Goal: Check status

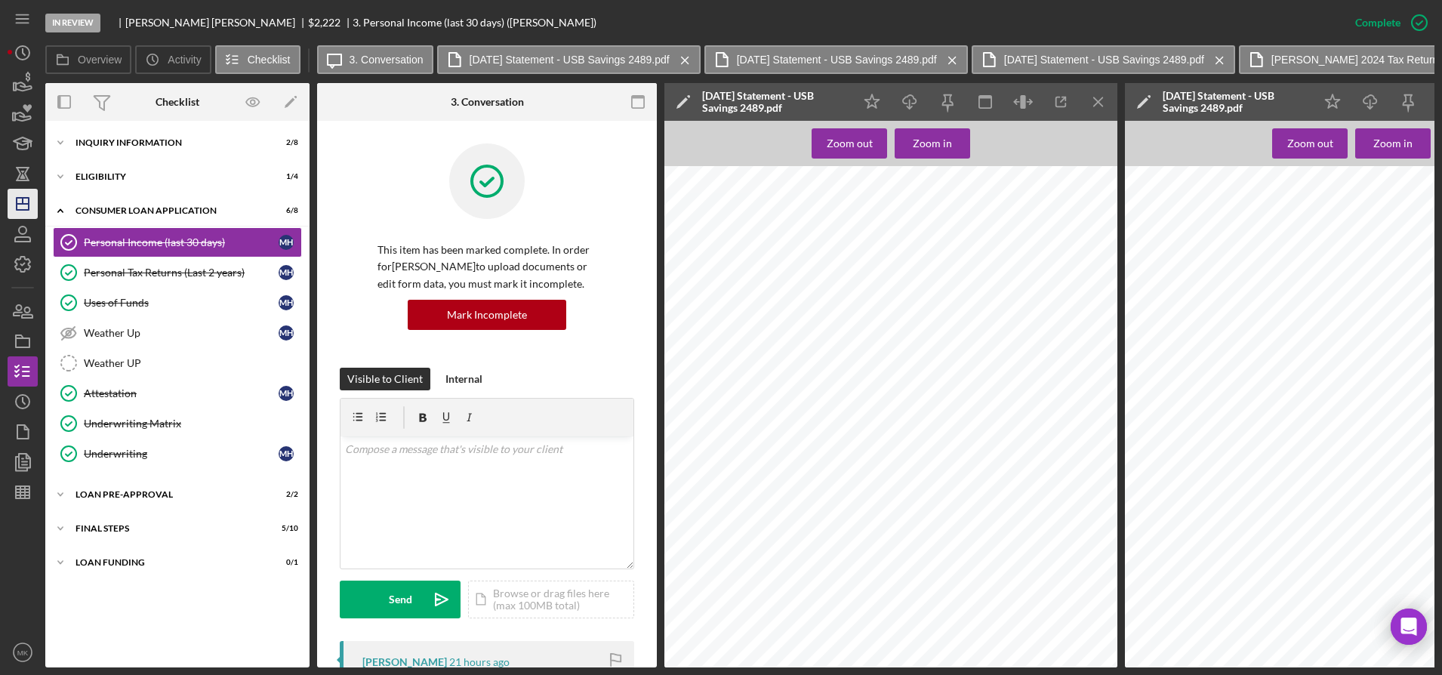
click at [26, 206] on icon "Icon/Dashboard" at bounding box center [23, 204] width 38 height 38
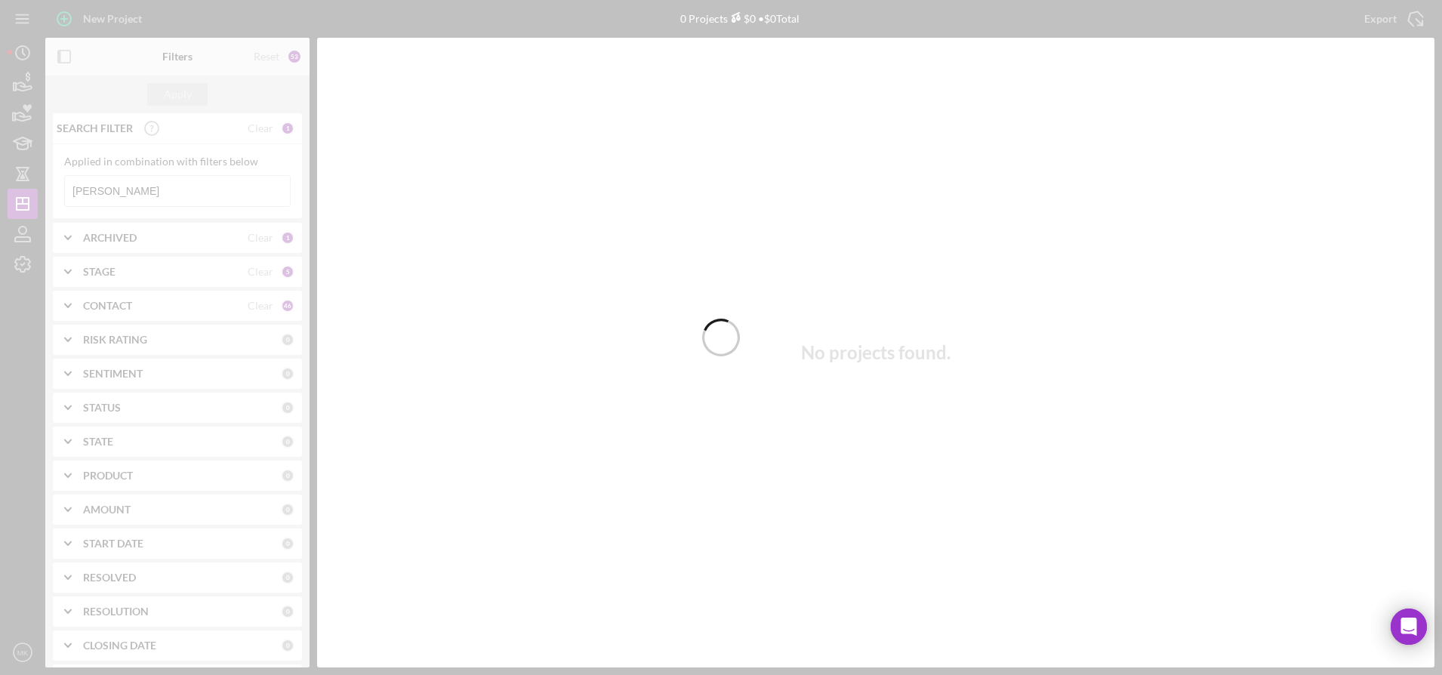
click at [132, 190] on div at bounding box center [721, 337] width 1442 height 675
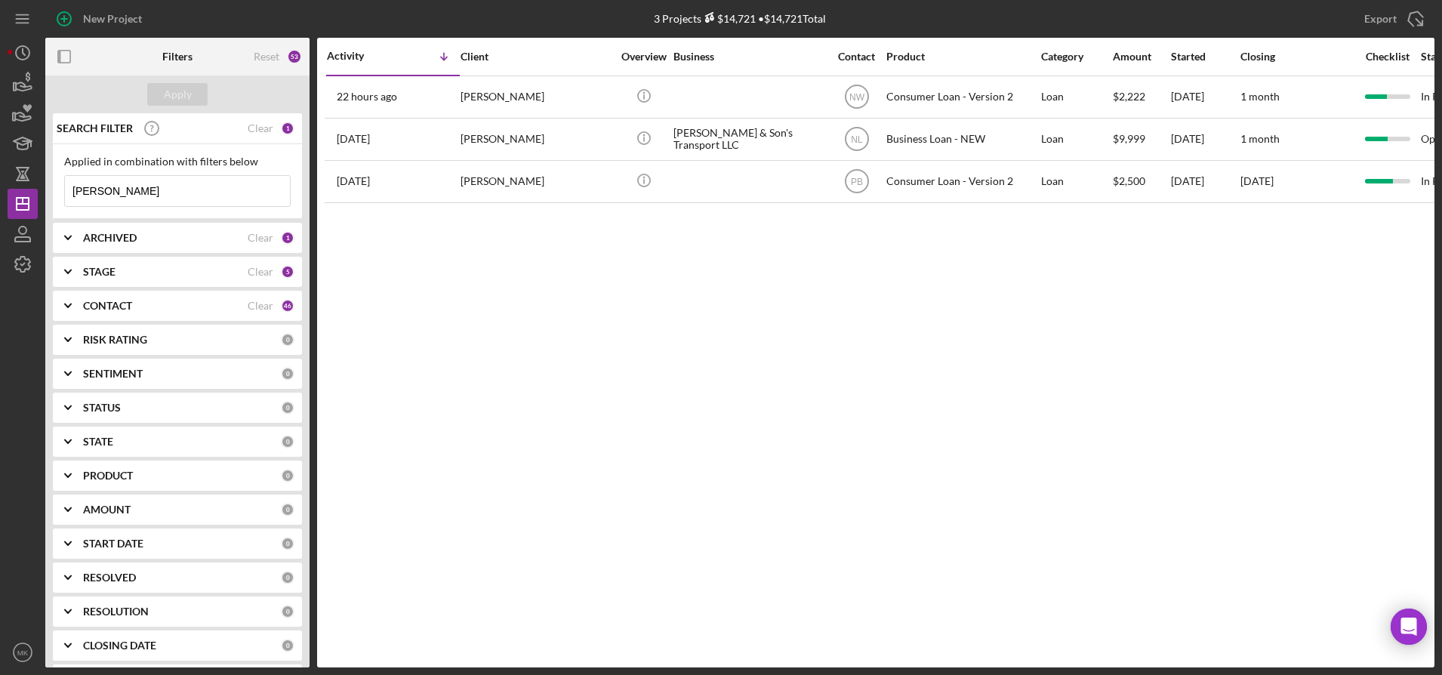
click at [0, 179] on html "New Project 3 Projects $14,721 • $14,721 Total [PERSON_NAME] Export Icon/Export…" at bounding box center [721, 337] width 1442 height 675
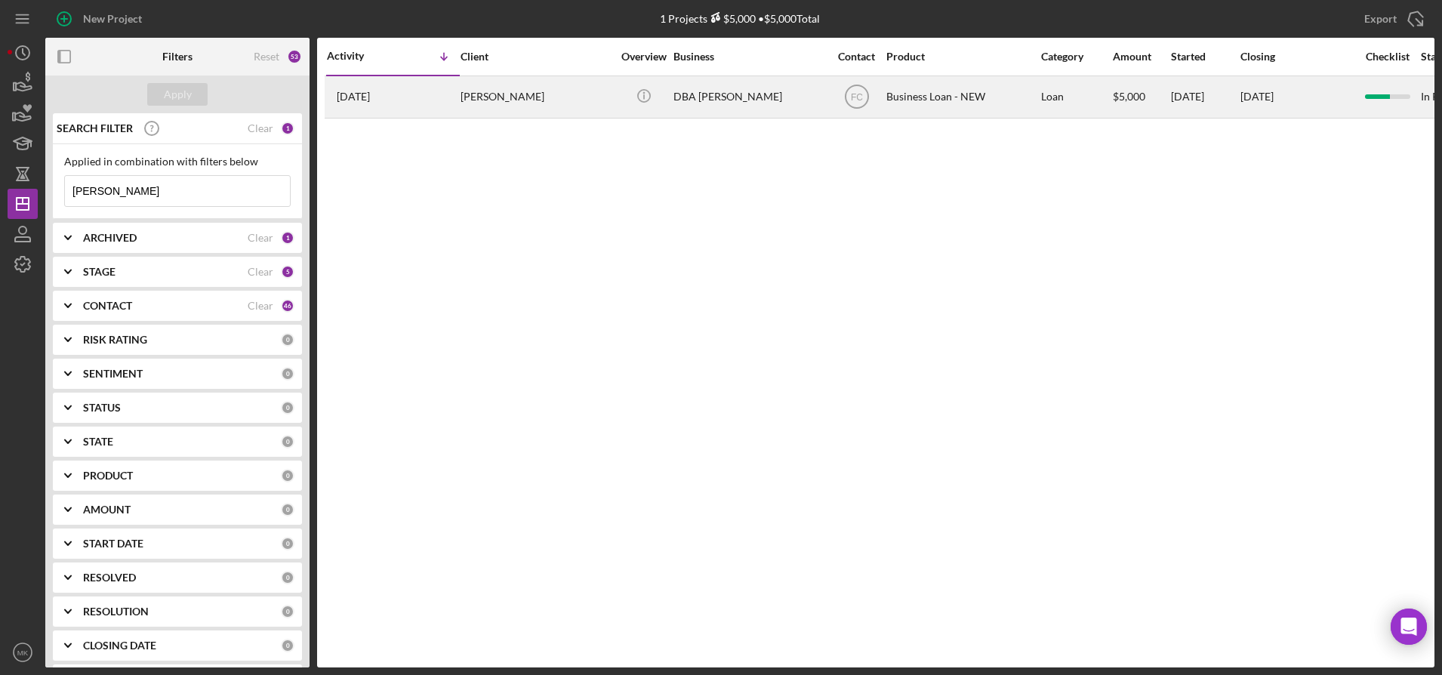
type input "[PERSON_NAME]"
click at [499, 97] on div "[PERSON_NAME]" at bounding box center [536, 97] width 151 height 40
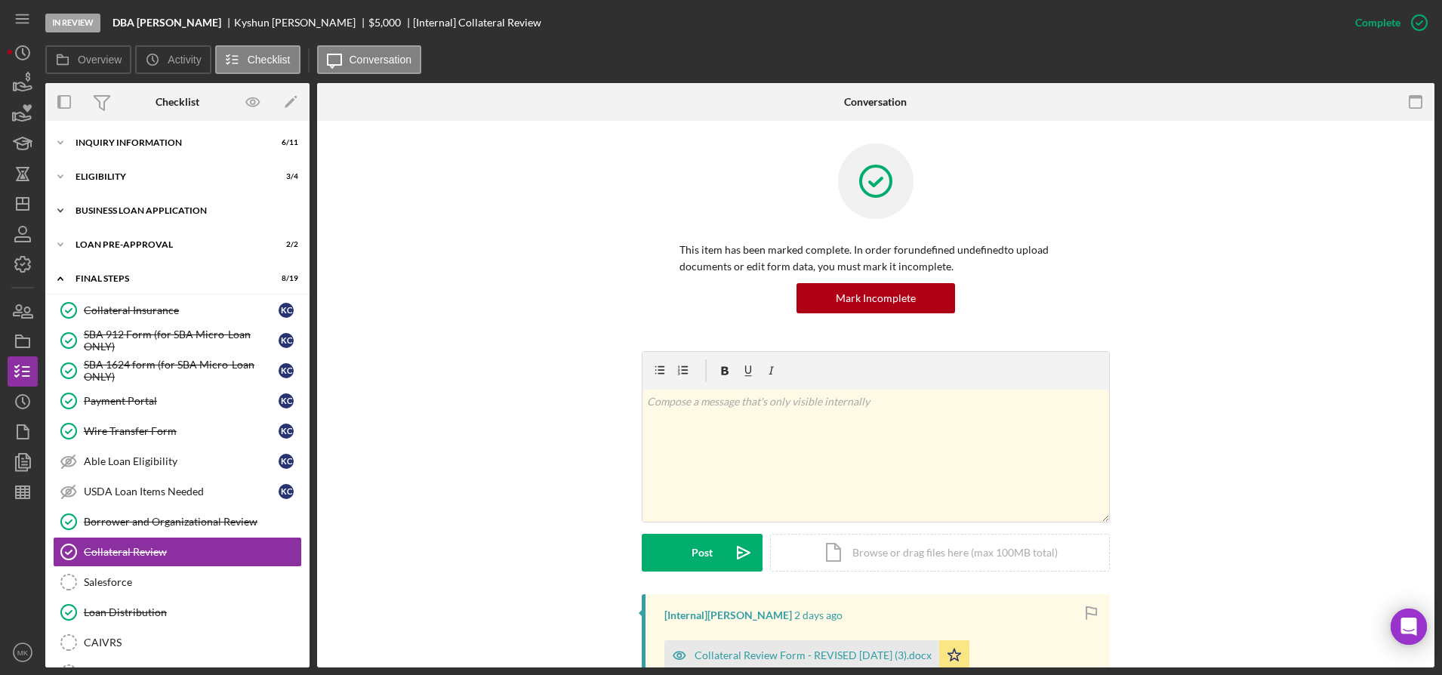
click at [171, 209] on div "BUSINESS LOAN APPLICATION" at bounding box center [183, 210] width 215 height 9
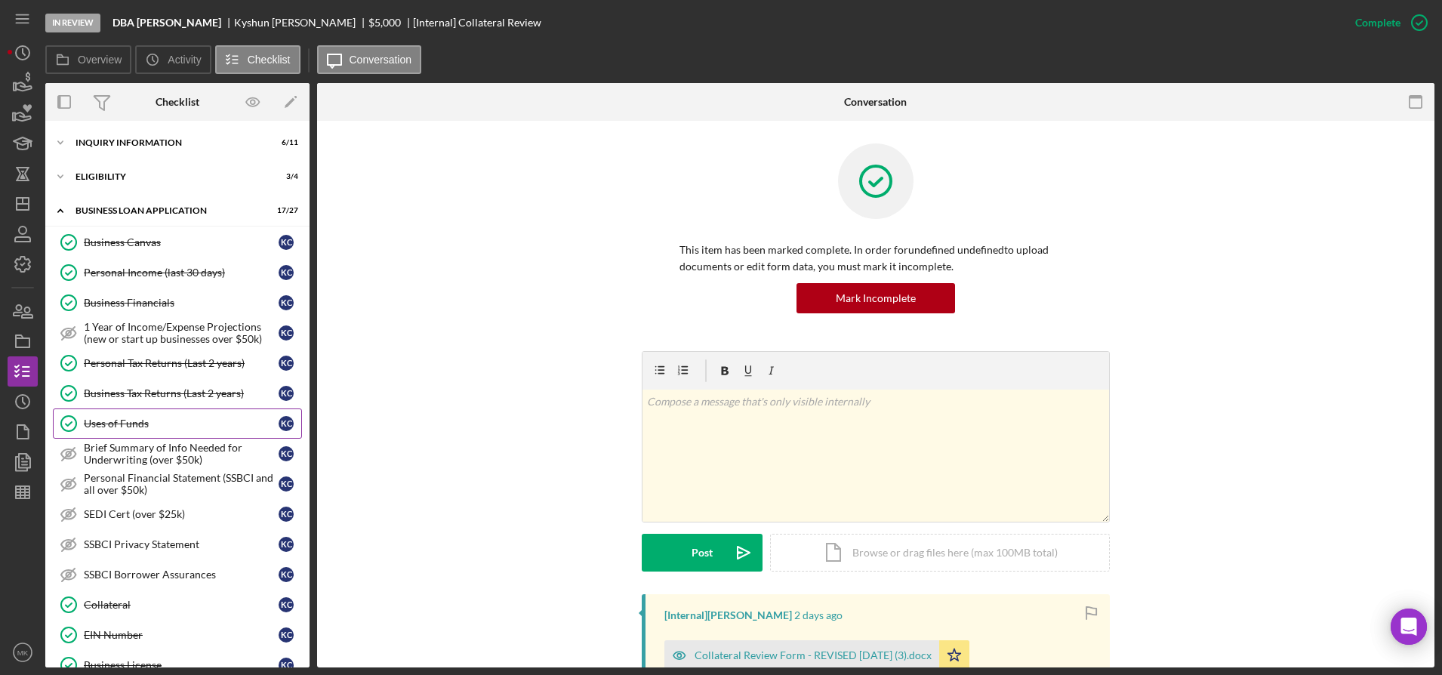
click at [121, 429] on div "Uses of Funds" at bounding box center [181, 424] width 195 height 12
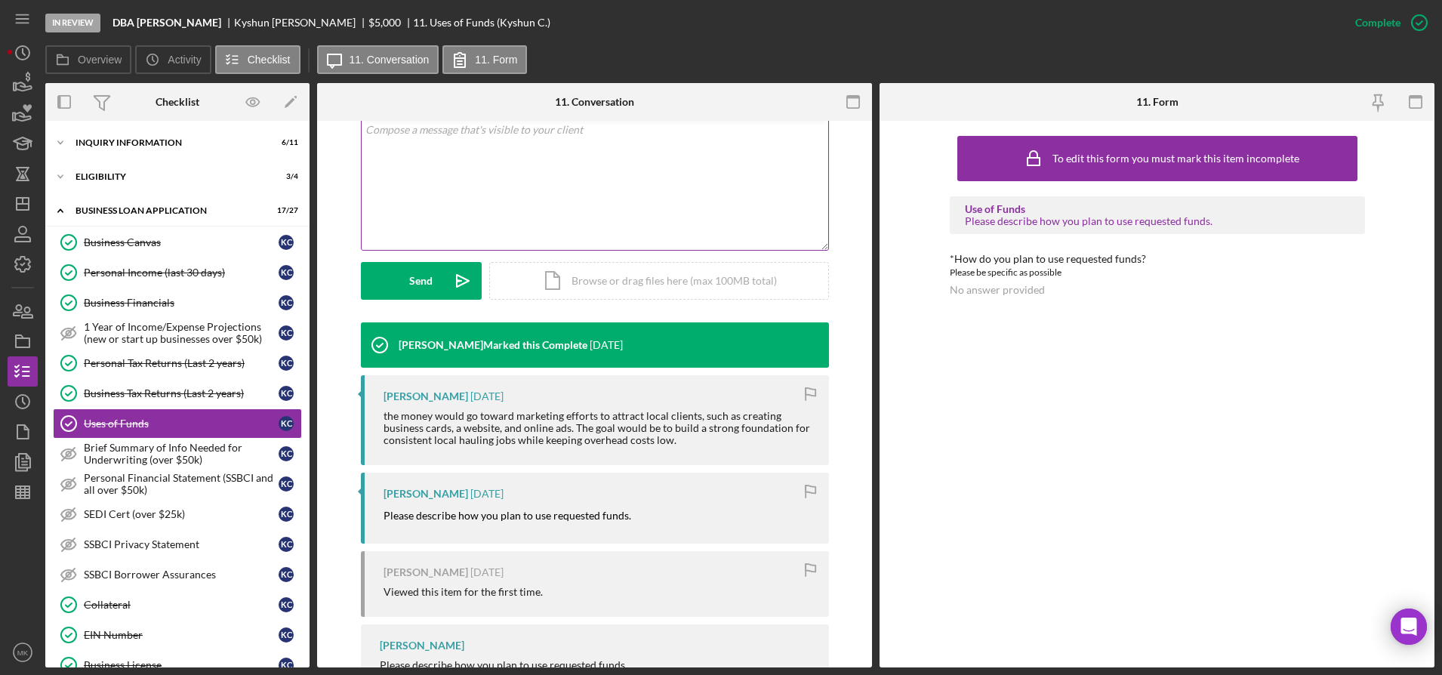
scroll to position [365, 0]
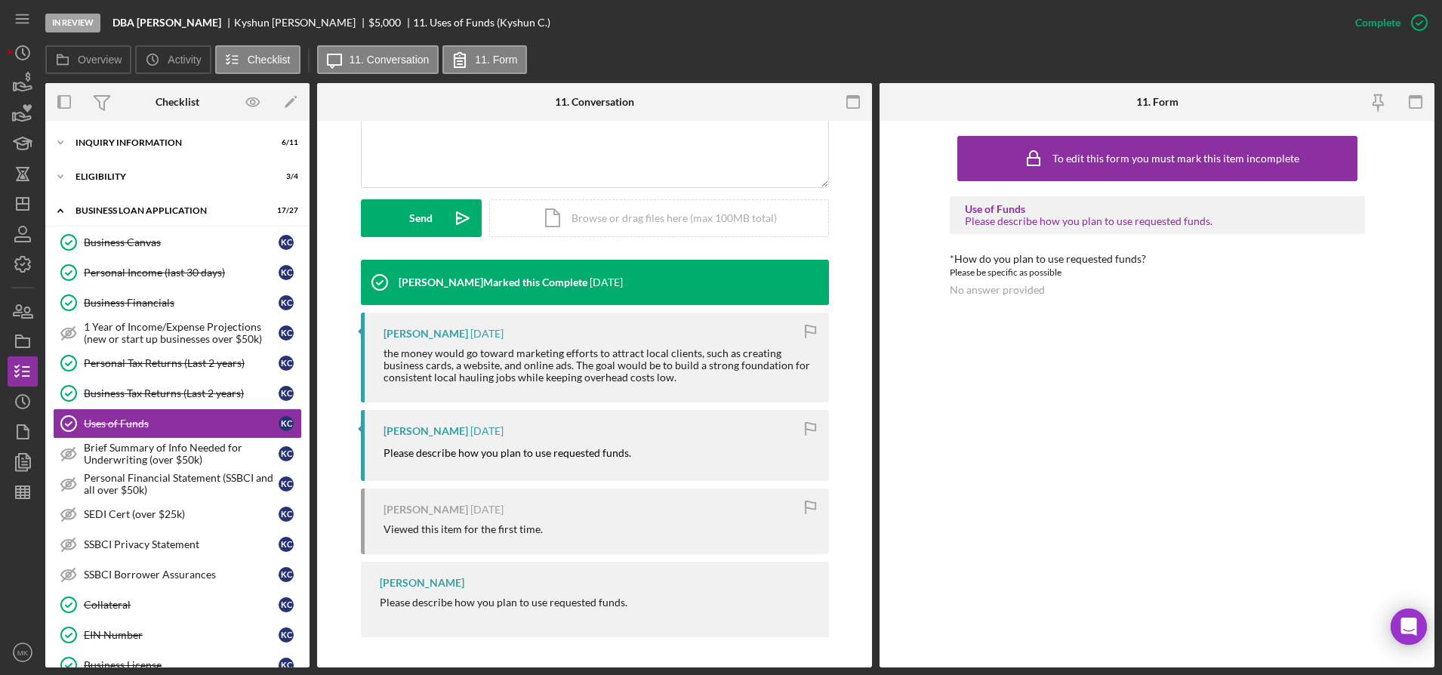
click at [1380, 408] on div "To edit this form you must mark this item incomplete Use of Funds Please descri…" at bounding box center [1157, 394] width 555 height 547
